Goal: Find specific page/section: Find specific page/section

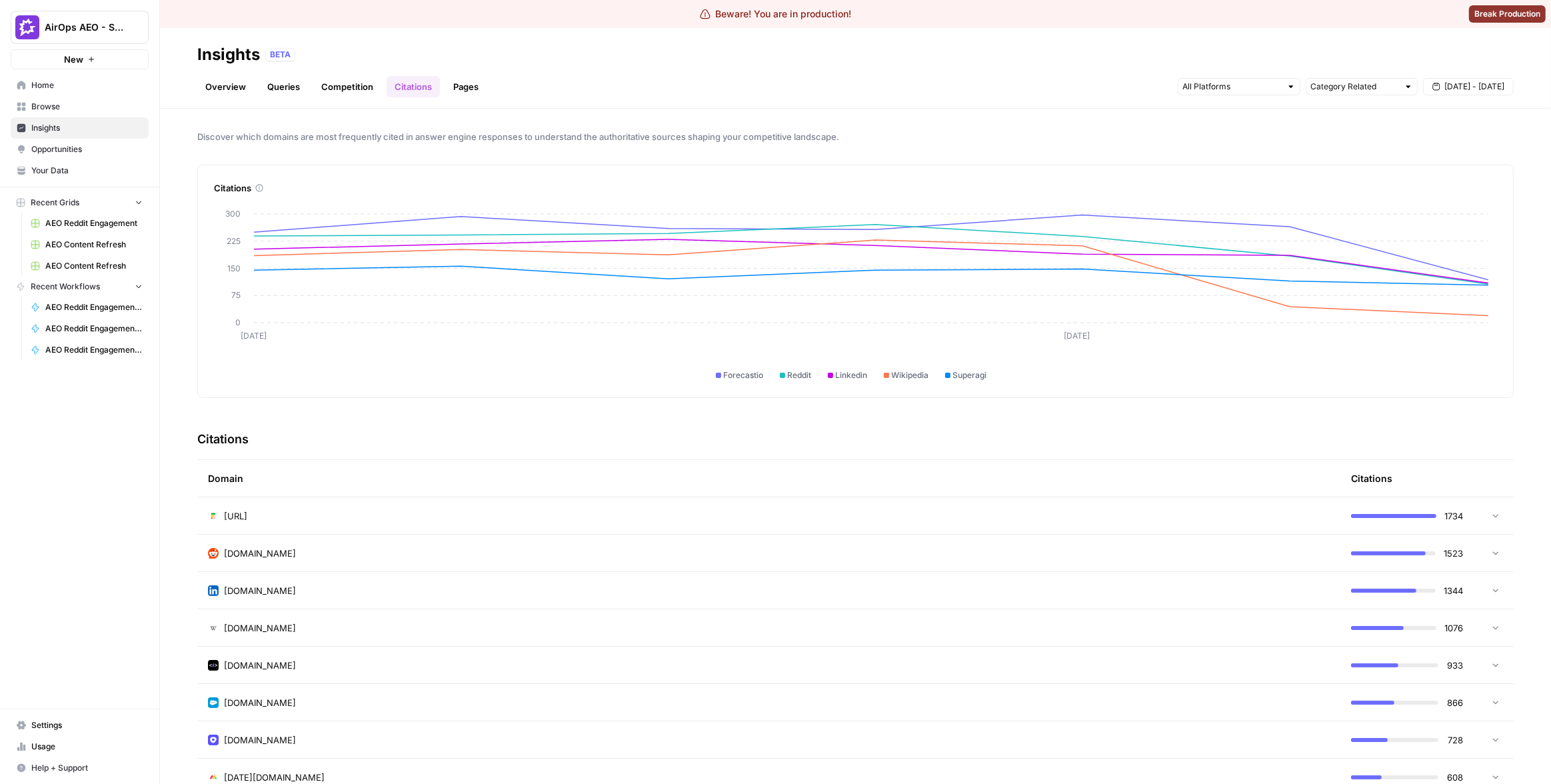
click at [466, 84] on link "Pages" at bounding box center [465, 87] width 41 height 21
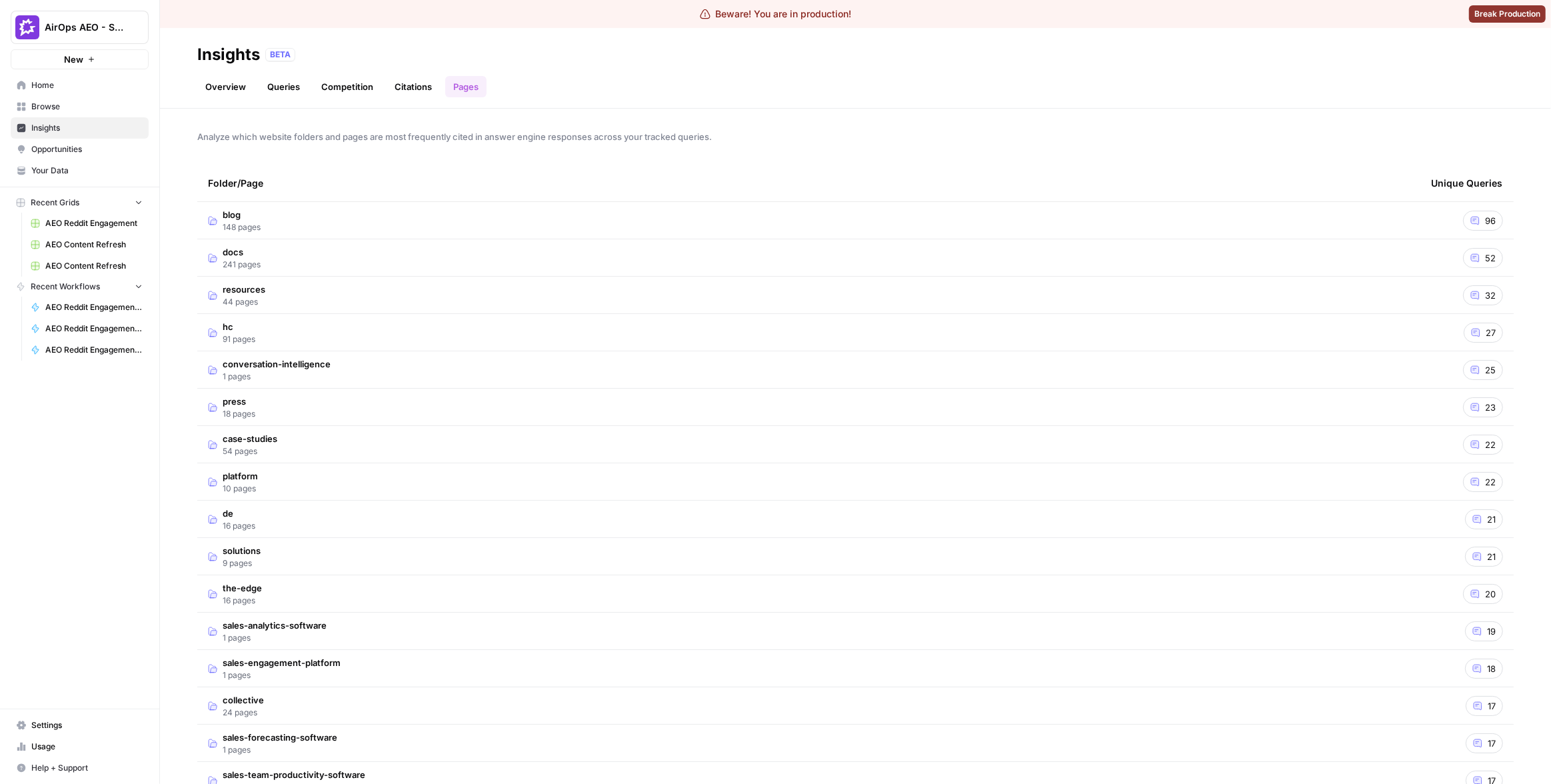
click at [425, 85] on link "Citations" at bounding box center [414, 87] width 53 height 21
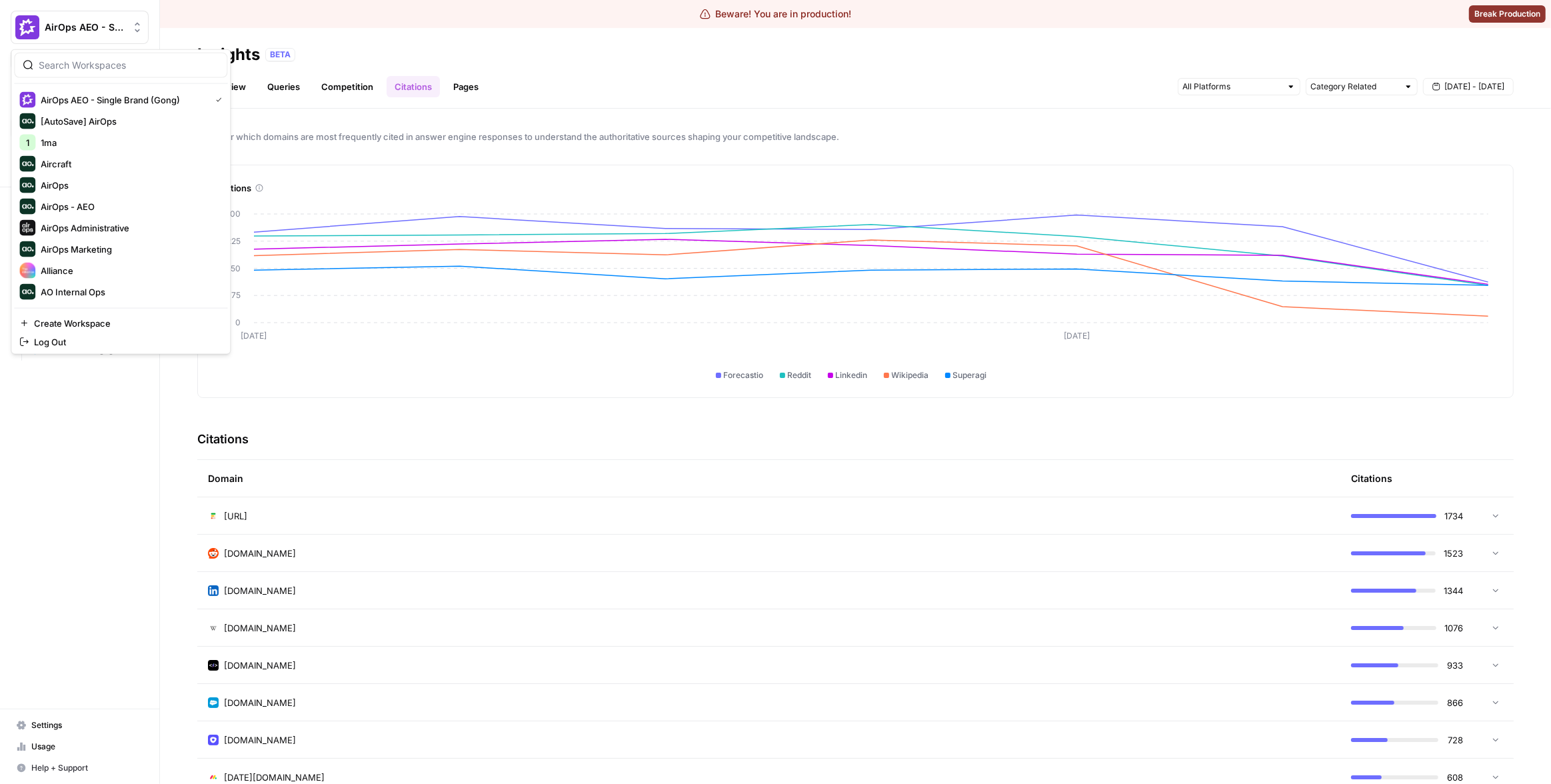
click at [112, 25] on span "AirOps AEO - Single Brand (Gong)" at bounding box center [85, 28] width 80 height 13
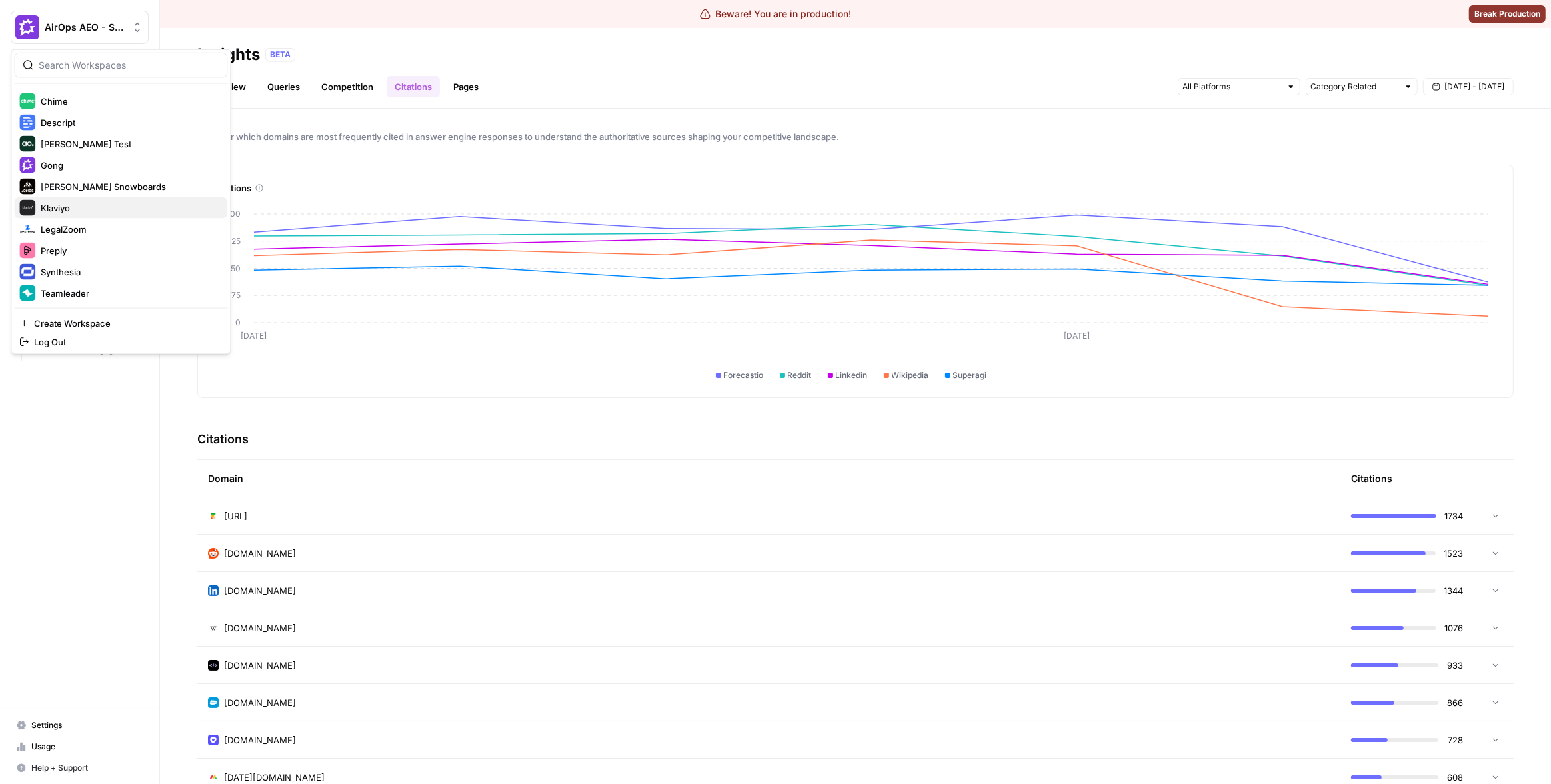
click at [94, 208] on span "Klaviyo" at bounding box center [129, 208] width 176 height 13
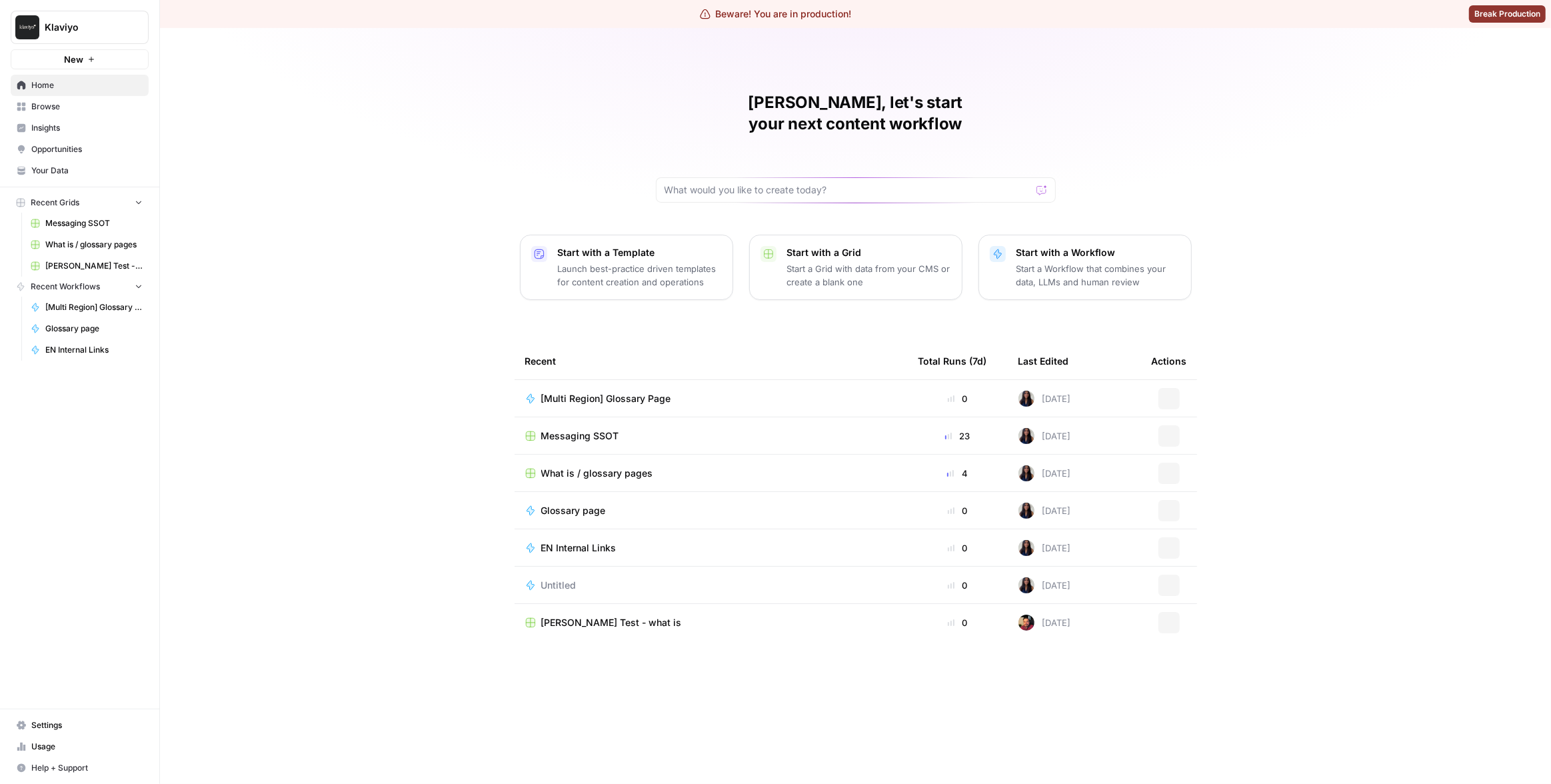
click at [88, 122] on span "Insights" at bounding box center [87, 128] width 112 height 12
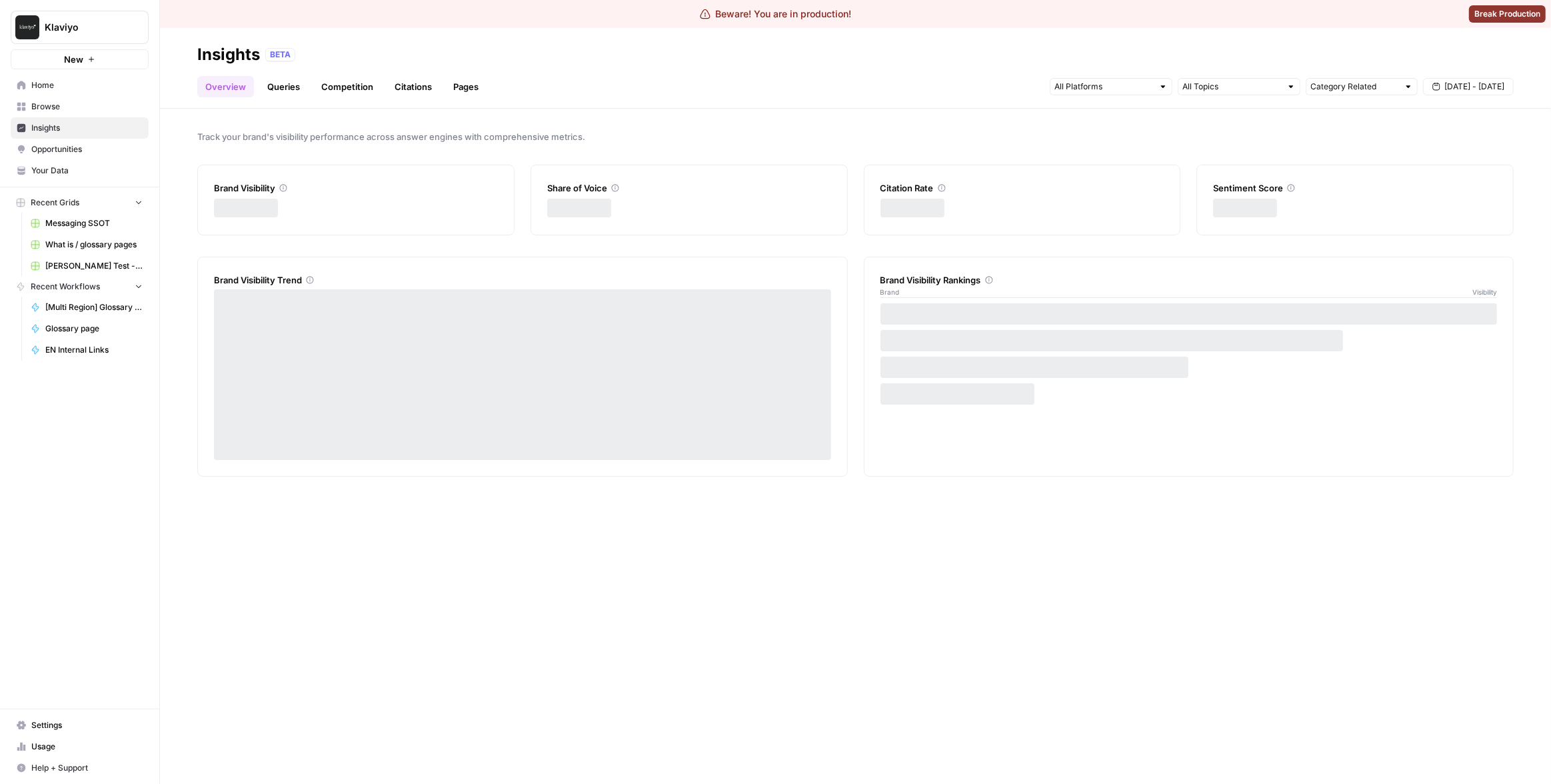
click at [390, 86] on link "Citations" at bounding box center [414, 87] width 53 height 21
